Goal: Use online tool/utility: Use online tool/utility

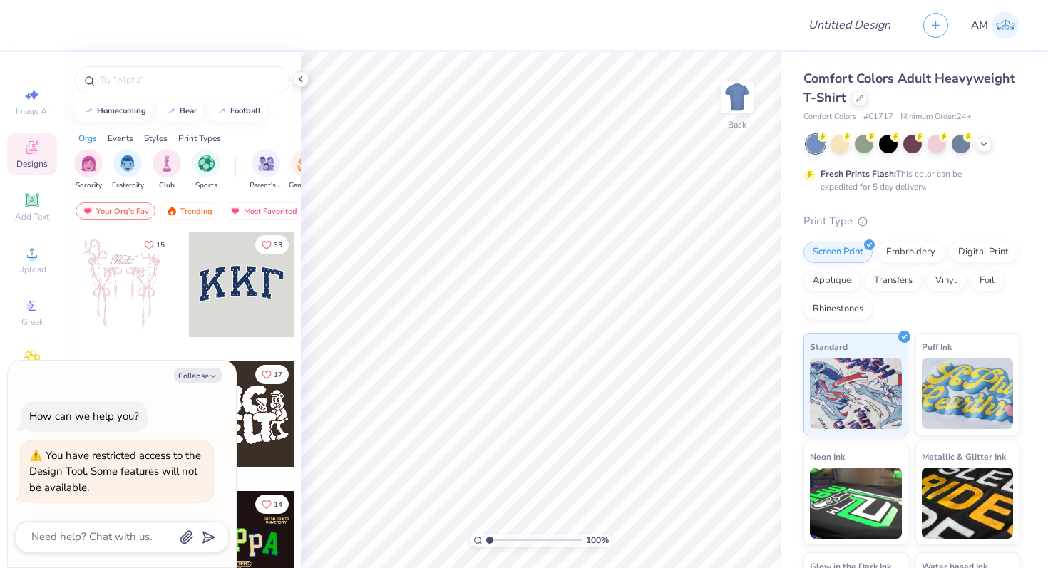
click at [197, 384] on div "Collapse How can we help you? You have restricted access to the Design Tool. So…" at bounding box center [122, 464] width 228 height 207
click at [195, 376] on button "Collapse" at bounding box center [198, 375] width 48 height 15
type textarea "x"
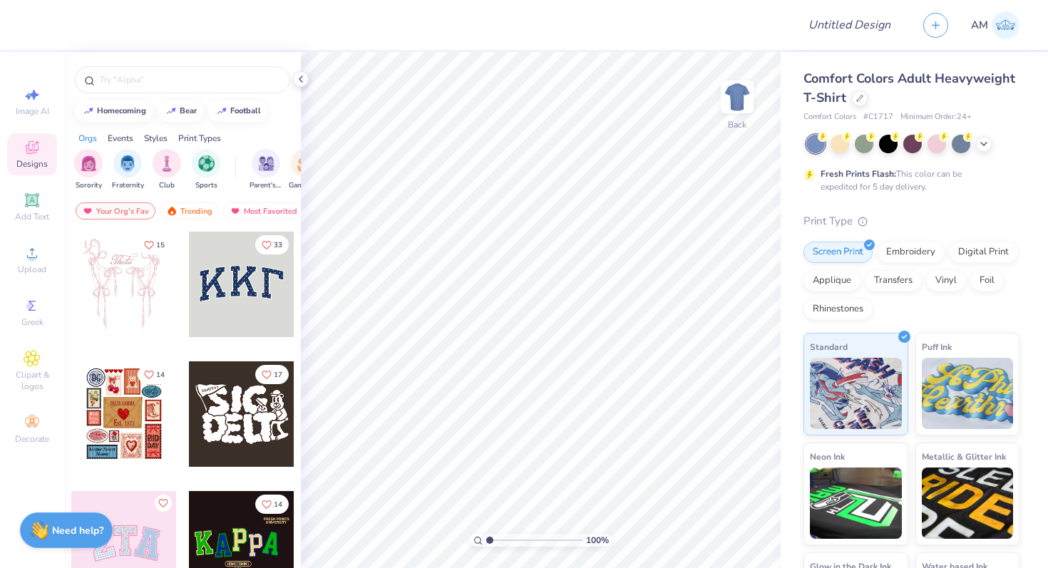
click at [232, 294] on div at bounding box center [242, 285] width 106 height 106
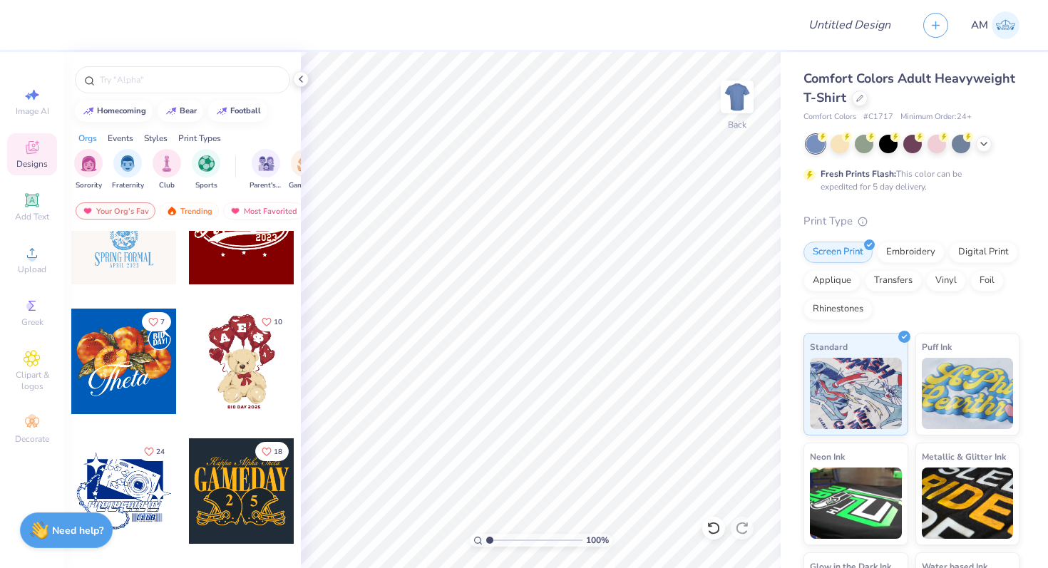
scroll to position [444, 0]
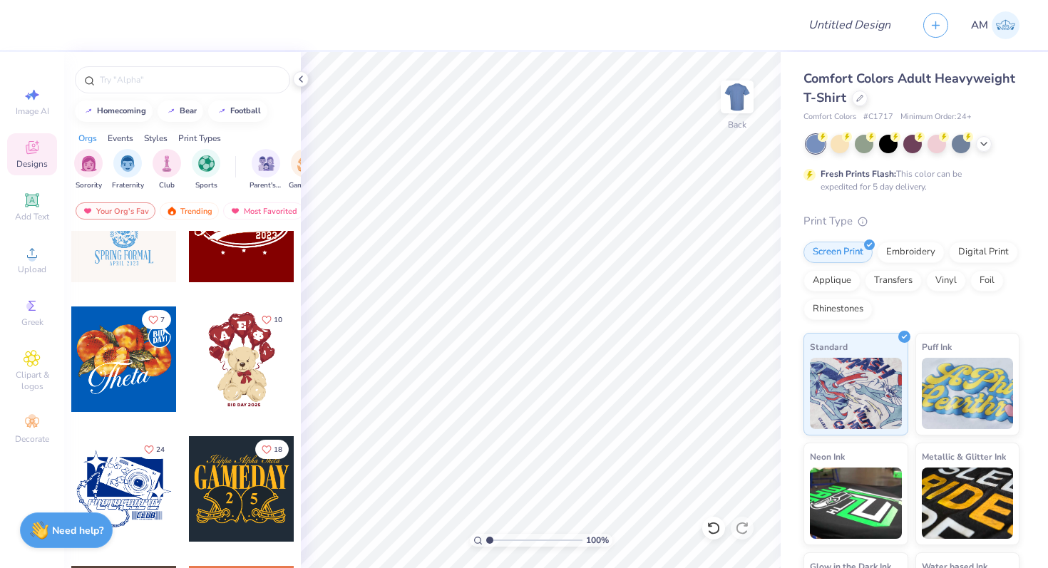
click at [125, 374] on div at bounding box center [124, 360] width 106 height 106
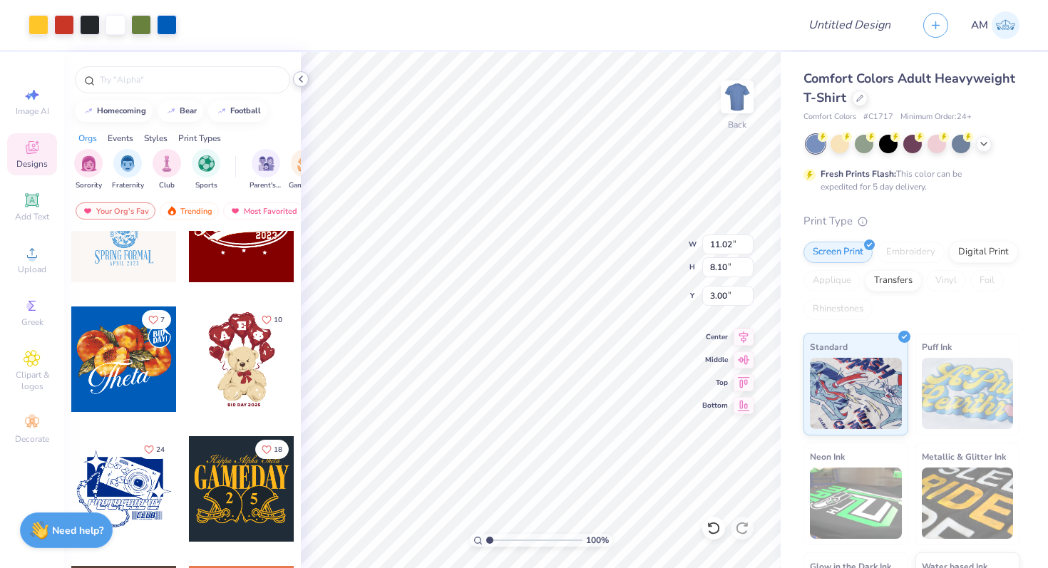
click at [300, 84] on icon at bounding box center [300, 78] width 11 height 11
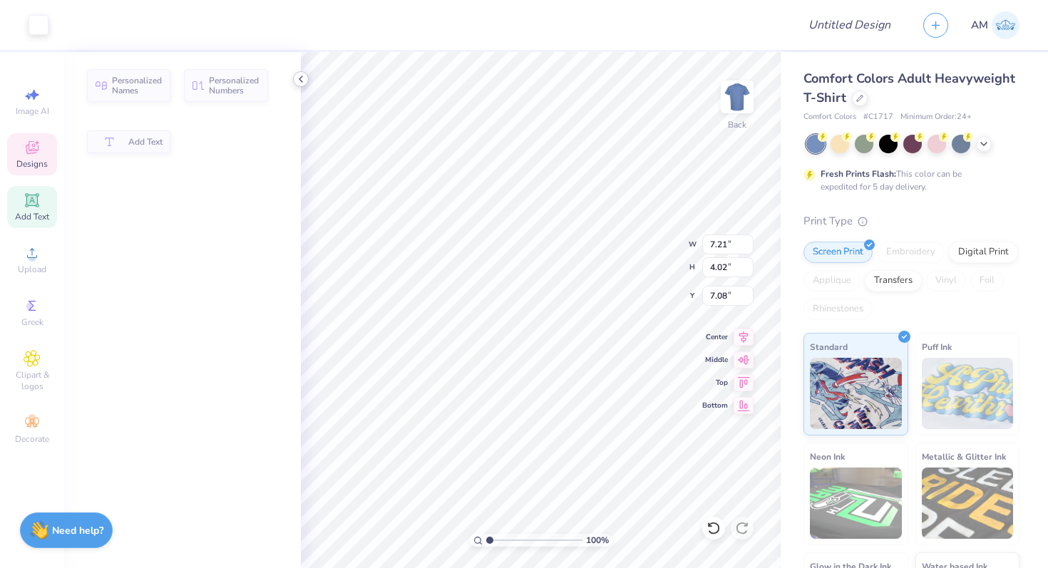
type input "7.21"
type input "4.02"
type input "7.08"
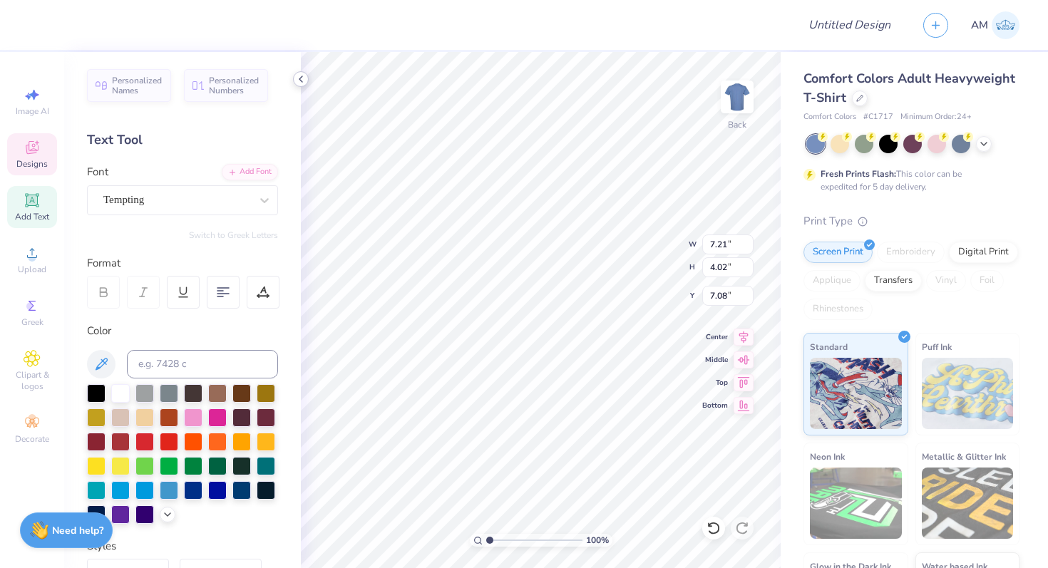
click at [300, 76] on icon at bounding box center [300, 78] width 11 height 11
click at [300, 80] on polyline at bounding box center [300, 79] width 3 height 6
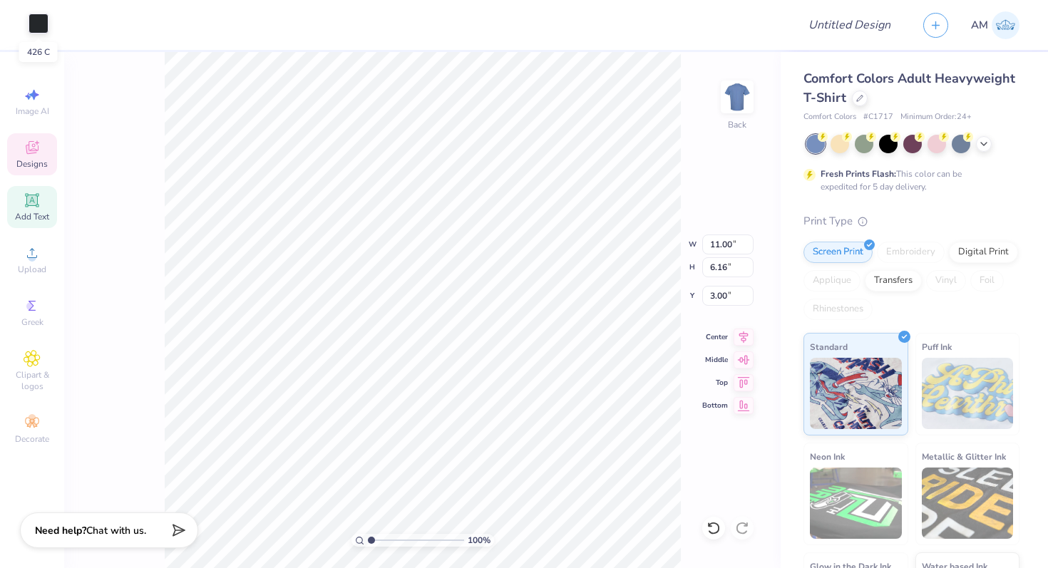
click at [43, 27] on div at bounding box center [39, 24] width 20 height 20
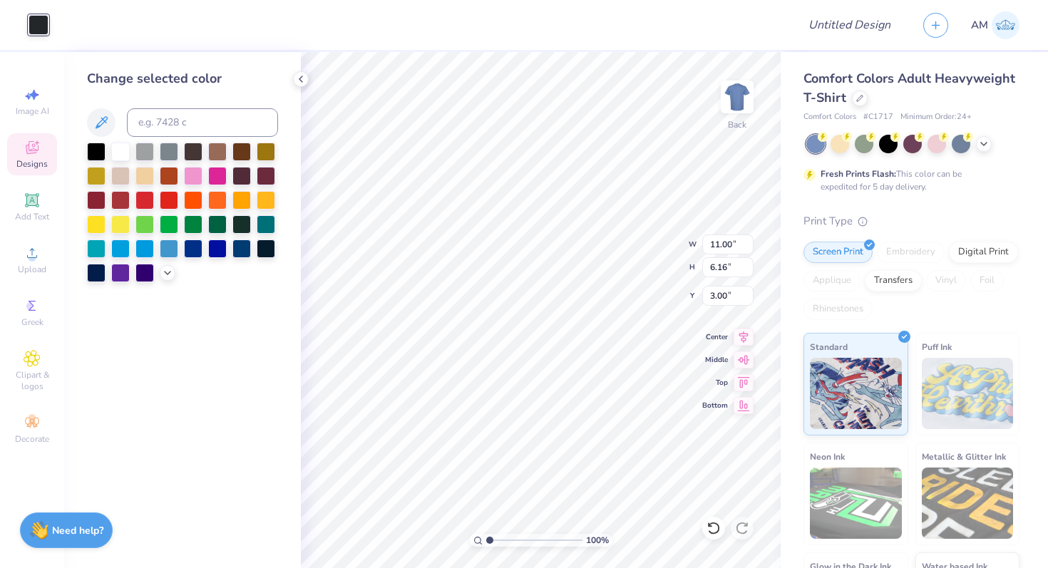
type input "7.21"
type input "4.02"
type input "7.08"
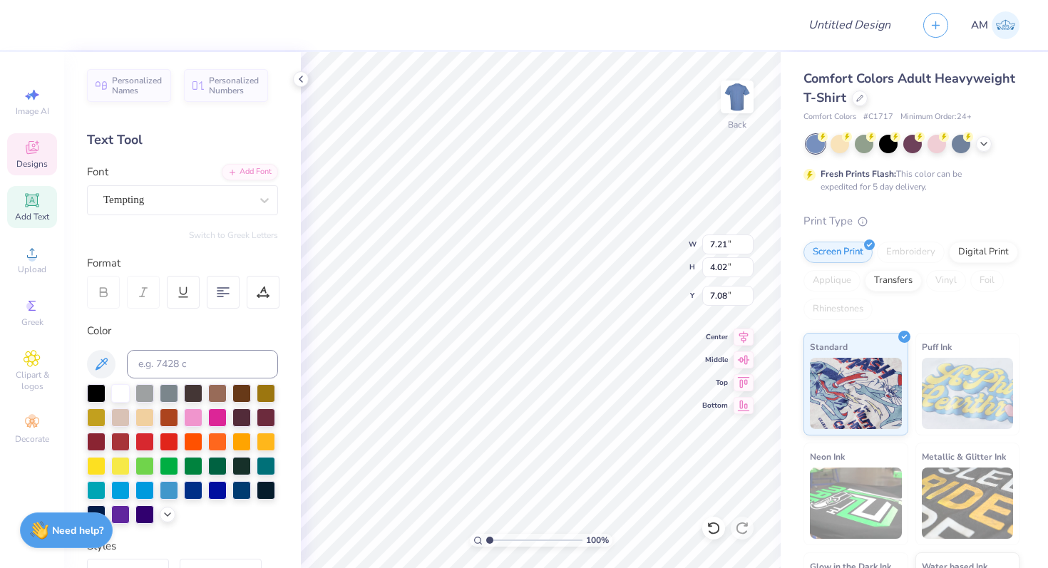
click at [304, 78] on icon at bounding box center [300, 78] width 11 height 11
click at [296, 78] on div "Personalized Names Personalized Numbers Text Tool Add Font Font Tempting Switch…" at bounding box center [182, 310] width 237 height 516
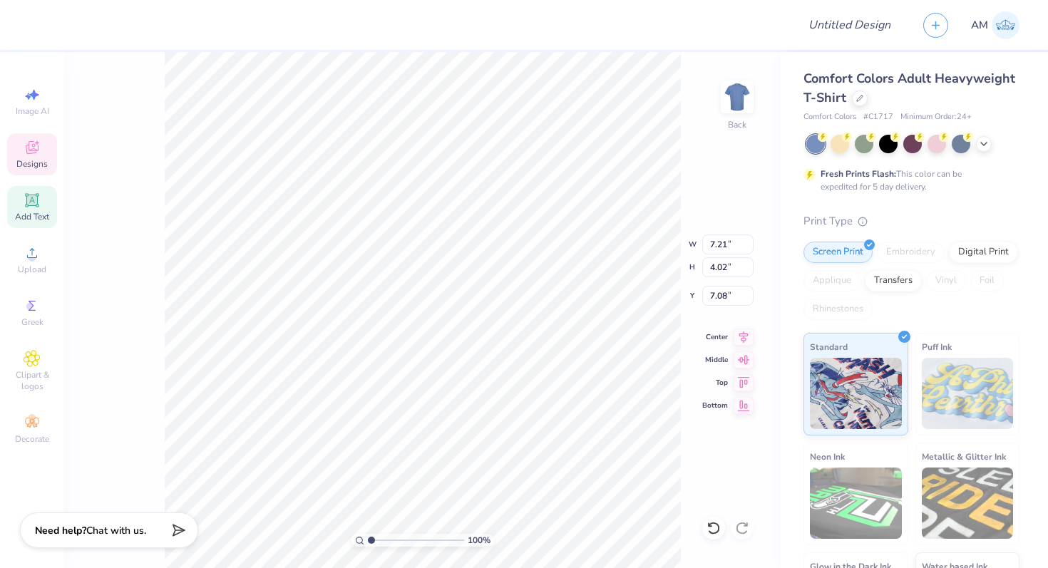
click at [26, 145] on icon at bounding box center [32, 147] width 17 height 17
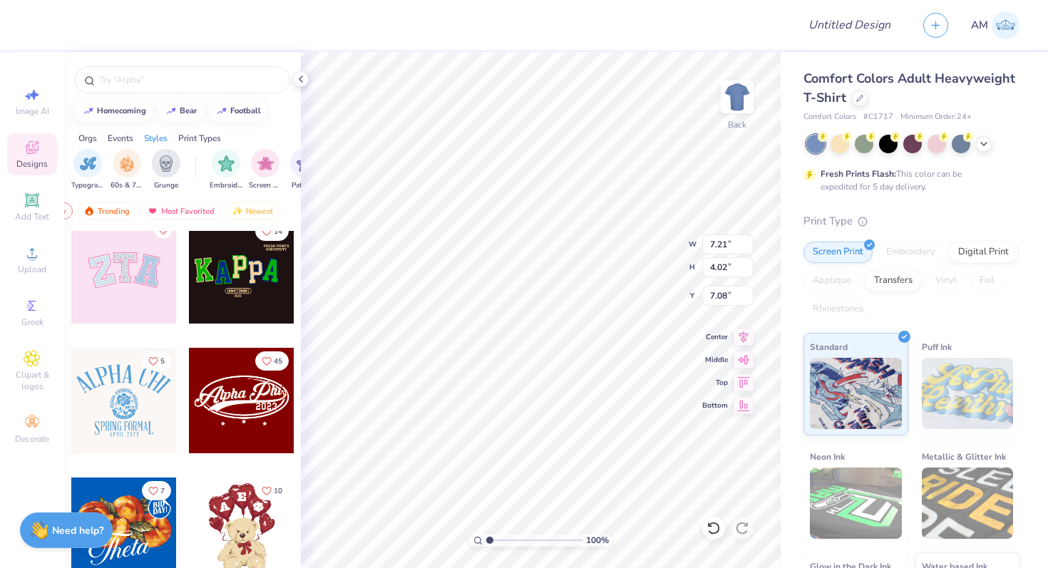
scroll to position [0, 1014]
click at [145, 73] on input "text" at bounding box center [189, 80] width 183 height 14
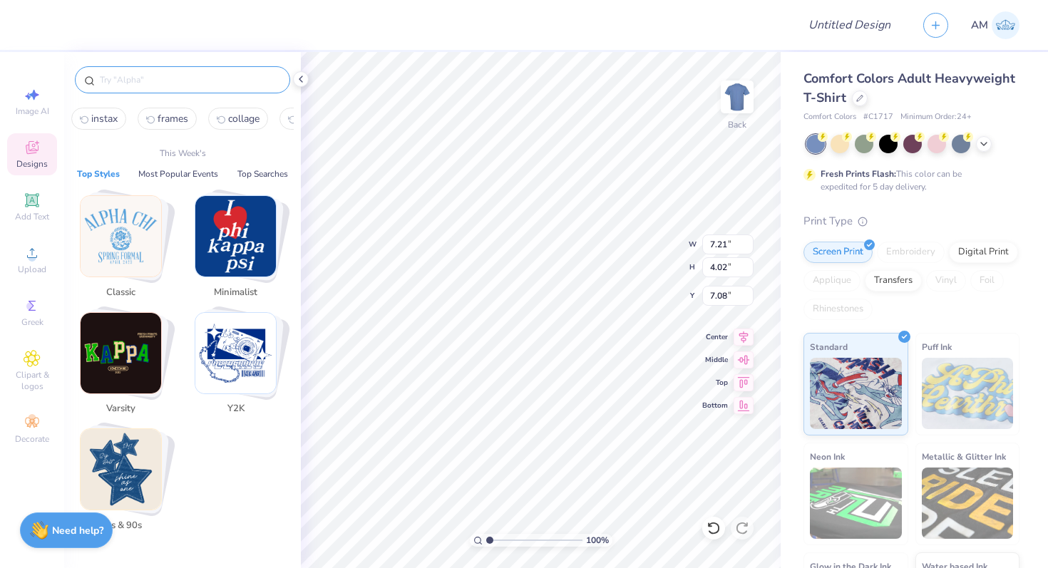
type input "y"
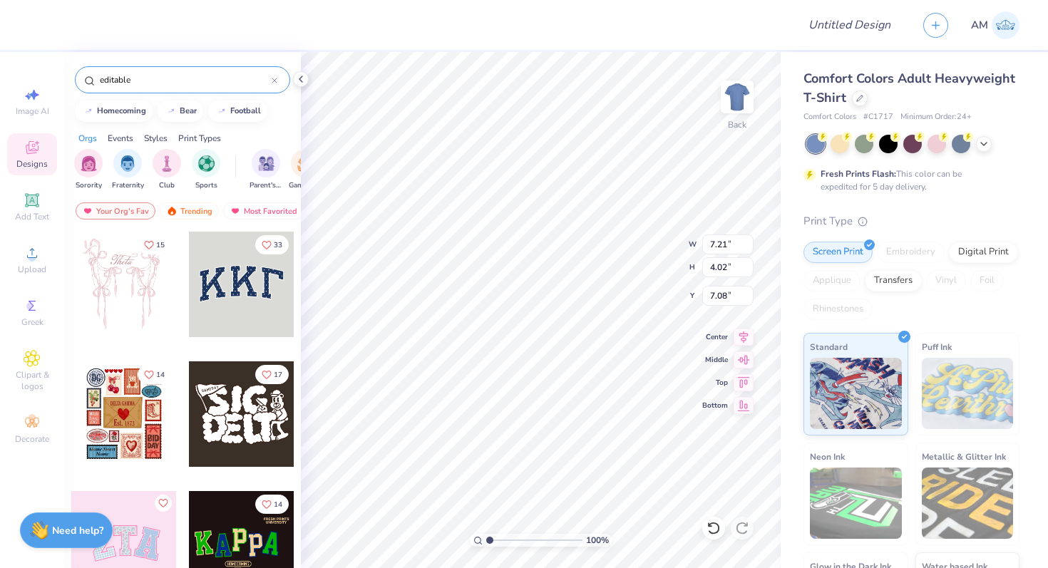
type input "editable"
